Goal: Task Accomplishment & Management: Use online tool/utility

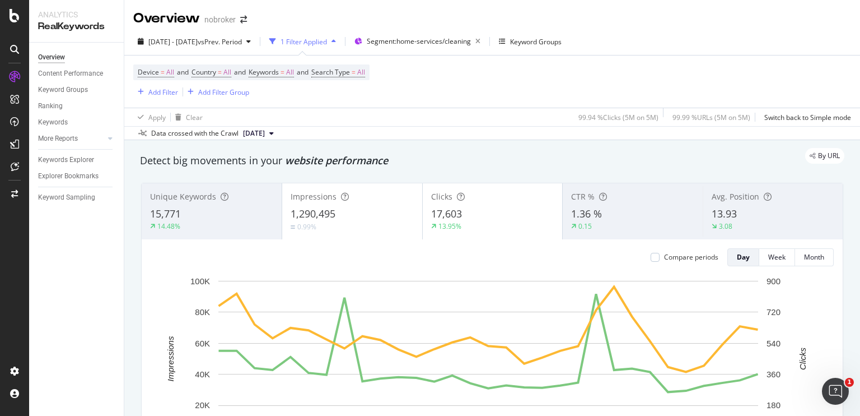
scroll to position [81, 0]
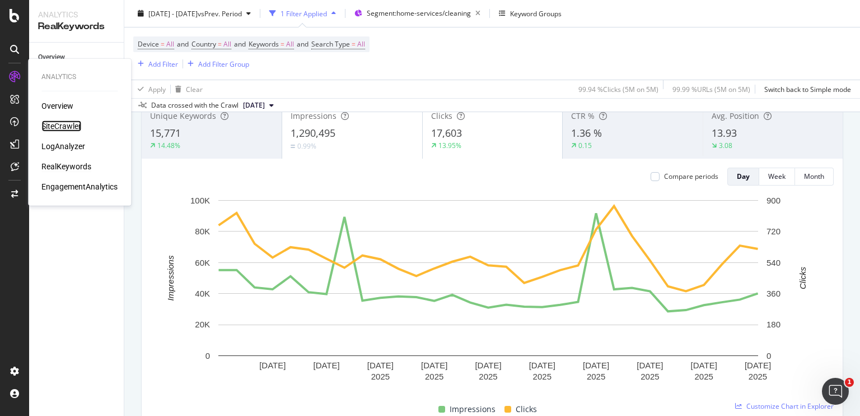
click at [62, 127] on div "SiteCrawler" at bounding box center [61, 125] width 40 height 11
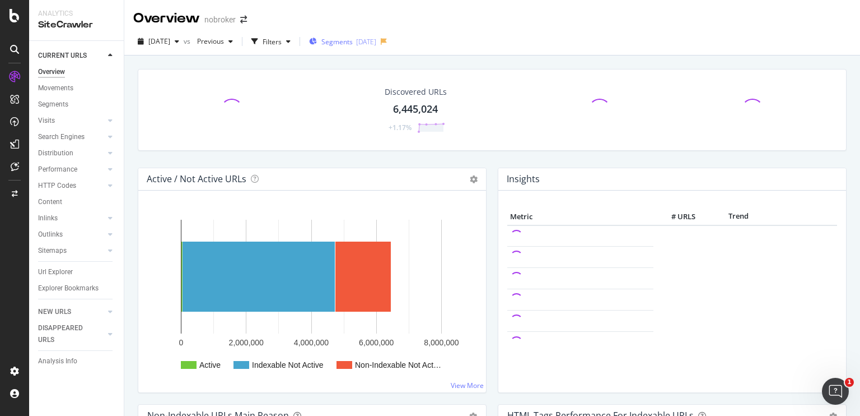
click at [347, 40] on span "Segments" at bounding box center [336, 42] width 31 height 10
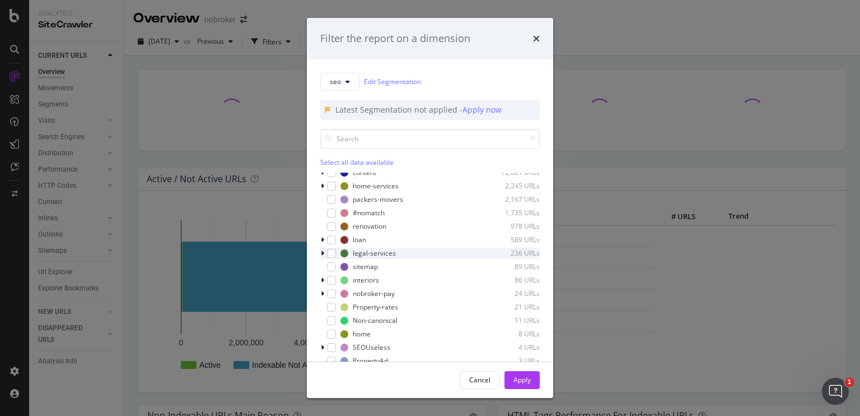
scroll to position [46, 0]
click at [324, 186] on icon "modal" at bounding box center [322, 185] width 3 height 7
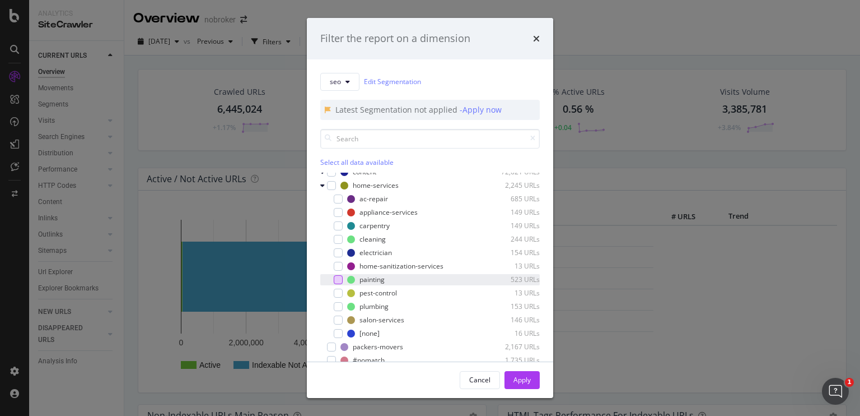
click at [340, 279] on div "modal" at bounding box center [338, 279] width 9 height 9
click at [508, 375] on button "Apply" at bounding box center [522, 380] width 35 height 18
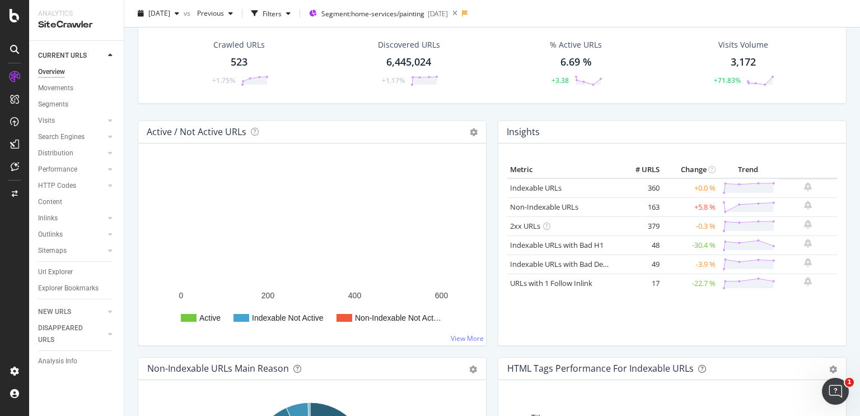
scroll to position [58, 0]
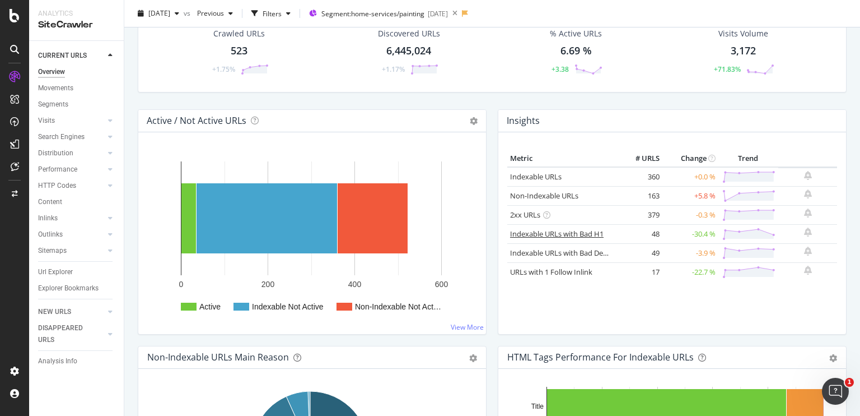
click at [538, 231] on link "Indexable URLs with Bad H1" at bounding box center [557, 234] width 94 height 10
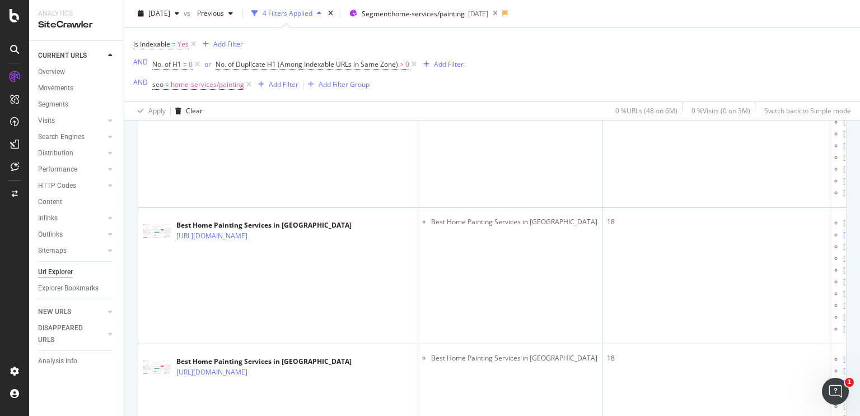
scroll to position [753, 0]
